Goal: Task Accomplishment & Management: Manage account settings

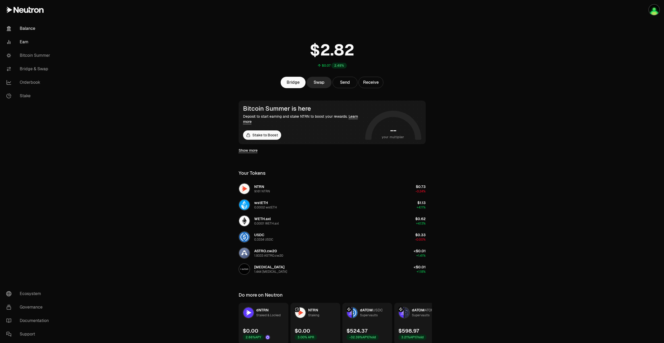
click at [25, 42] on link "Earn" at bounding box center [29, 41] width 54 height 13
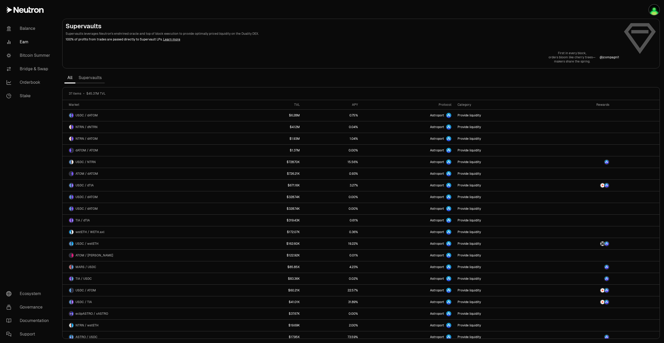
click at [93, 77] on link "Supervaults" at bounding box center [90, 78] width 29 height 10
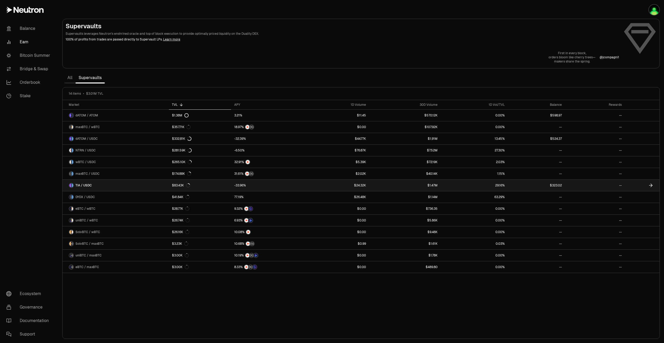
click at [650, 186] on icon at bounding box center [651, 185] width 5 height 5
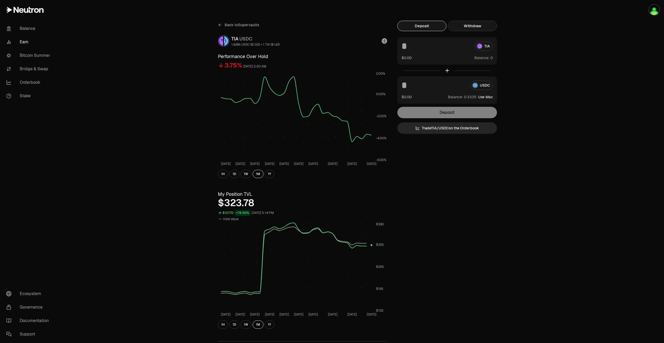
click at [485, 28] on button "Withdraw" at bounding box center [472, 26] width 49 height 10
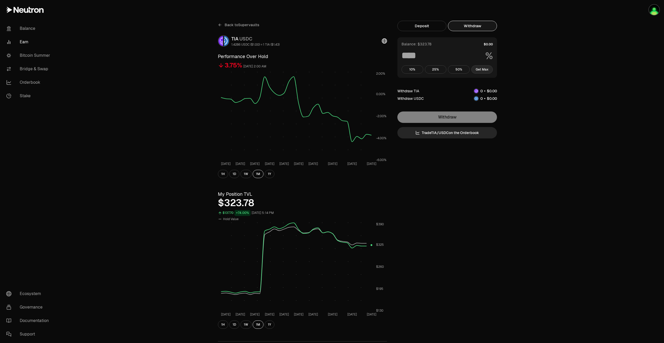
click at [485, 71] on button "Get Max" at bounding box center [483, 69] width 22 height 8
type input "***"
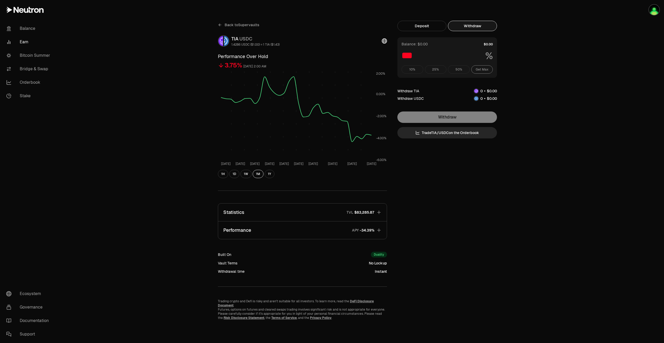
drag, startPoint x: 348, startPoint y: 22, endPoint x: 360, endPoint y: 0, distance: 24.2
click at [348, 22] on div "Back to Supervaults" at bounding box center [302, 25] width 169 height 8
